Goal: Information Seeking & Learning: Find contact information

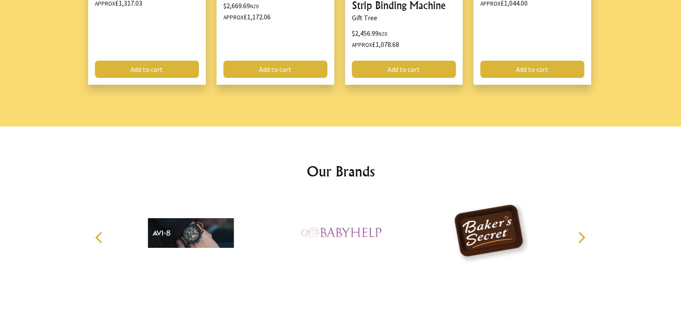
scroll to position [1217, 0]
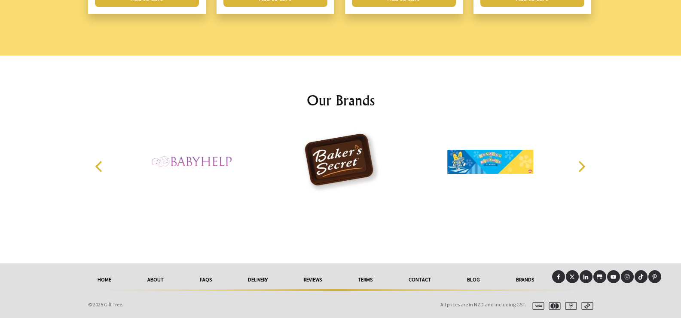
click at [153, 277] on link "About" at bounding box center [155, 279] width 52 height 19
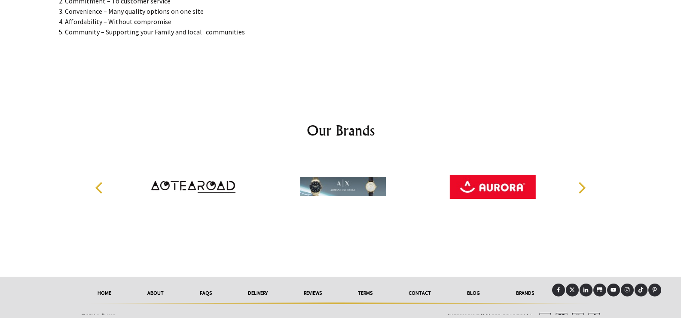
click at [419, 287] on link "Contact" at bounding box center [420, 292] width 58 height 19
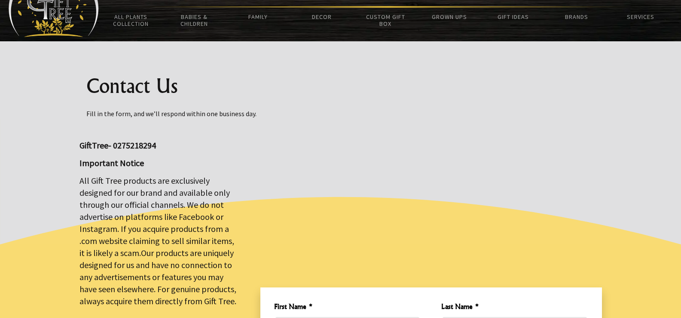
scroll to position [86, 0]
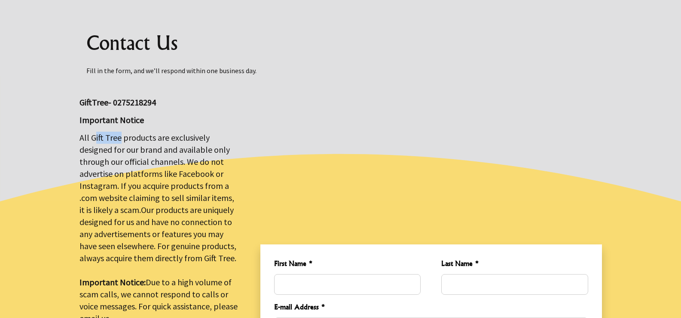
drag, startPoint x: 118, startPoint y: 138, endPoint x: 91, endPoint y: 140, distance: 27.1
click at [91, 140] on big "All Gift Tree products are exclusively designed for our brand and available onl…" at bounding box center [158, 227] width 158 height 191
copy big "Gift Tree"
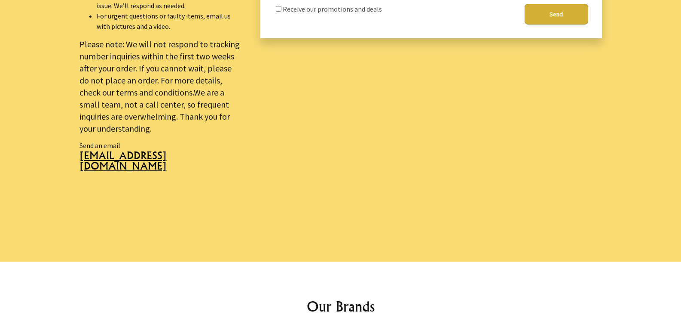
scroll to position [564, 0]
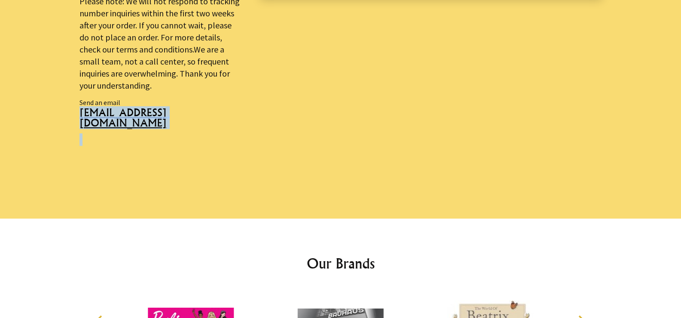
drag, startPoint x: 170, startPoint y: 124, endPoint x: 79, endPoint y: 111, distance: 92.0
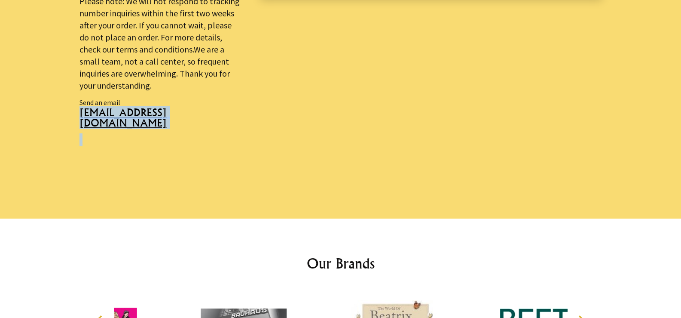
copy p "sales@gifttree.co.nz"
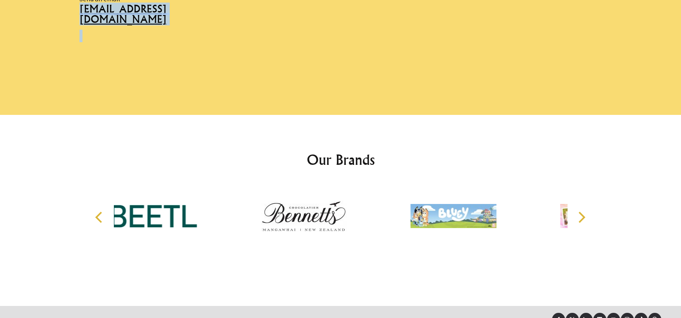
scroll to position [700, 0]
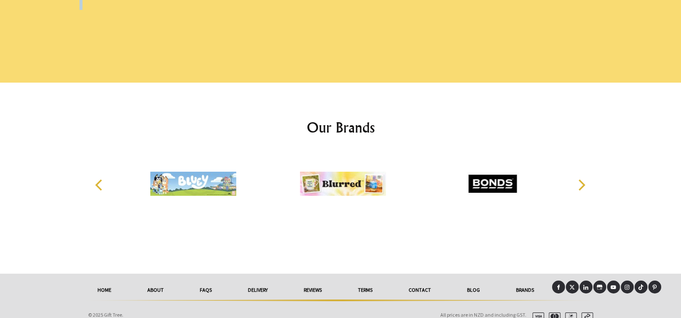
click at [156, 284] on link "About" at bounding box center [155, 289] width 52 height 19
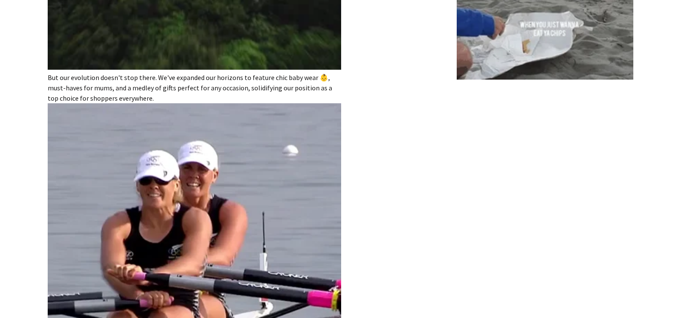
scroll to position [1189, 0]
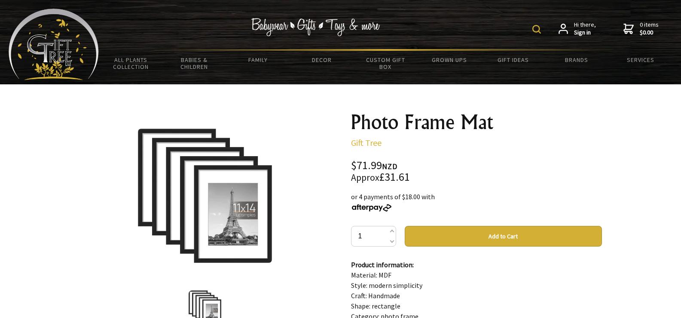
click at [536, 26] on img at bounding box center [536, 29] width 9 height 9
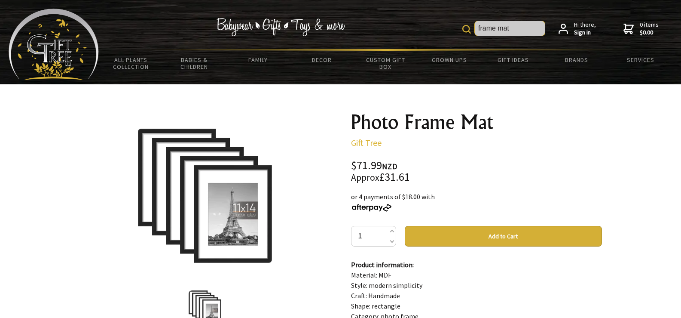
type input "frame mat"
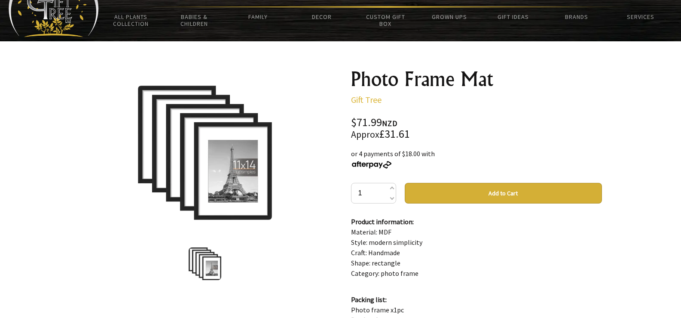
scroll to position [86, 0]
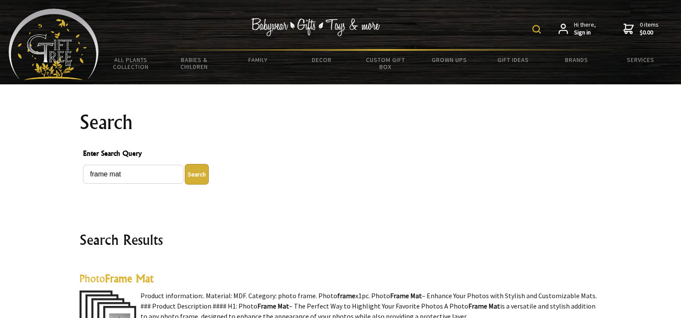
click at [478, 25] on div "frame mat Hi there, Sign in 0 items $0.00" at bounding box center [386, 29] width 574 height 40
click at [541, 27] on img at bounding box center [536, 29] width 9 height 9
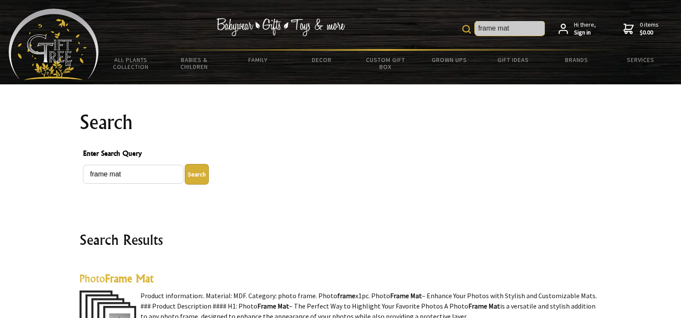
drag, startPoint x: 500, startPoint y: 31, endPoint x: 469, endPoint y: 27, distance: 31.1
click at [469, 27] on form "frame mat" at bounding box center [503, 28] width 82 height 15
type input "mat"
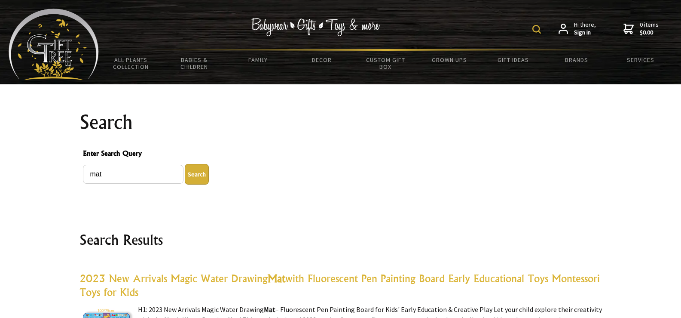
scroll to position [134, 0]
